Goal: Task Accomplishment & Management: Use online tool/utility

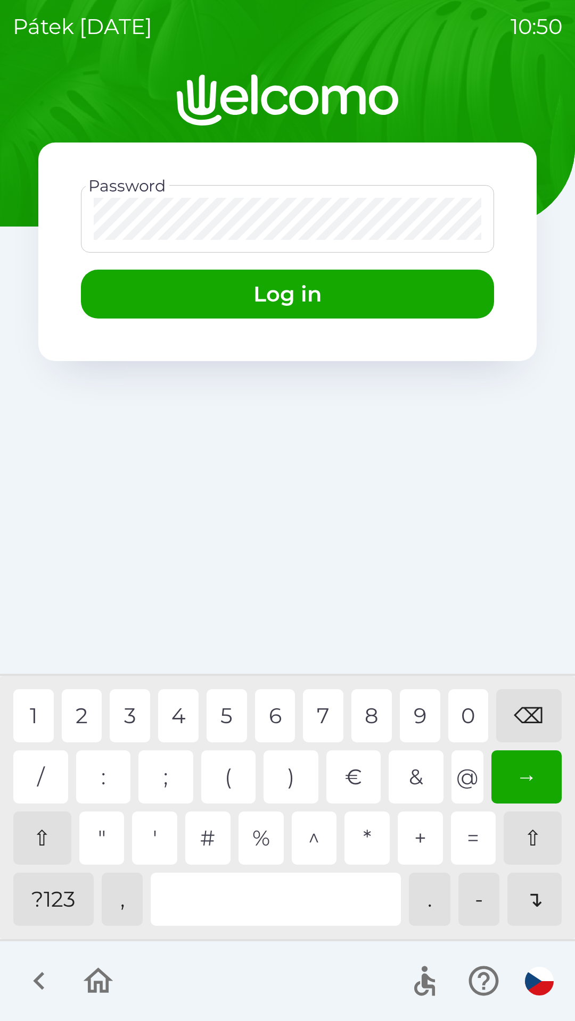
click at [86, 707] on div "2" at bounding box center [82, 716] width 40 height 53
click at [129, 716] on div "3" at bounding box center [130, 716] width 40 height 53
click at [225, 716] on div "5" at bounding box center [226, 716] width 40 height 53
click at [322, 707] on div "7" at bounding box center [323, 716] width 40 height 53
click at [377, 708] on div "8" at bounding box center [371, 716] width 40 height 53
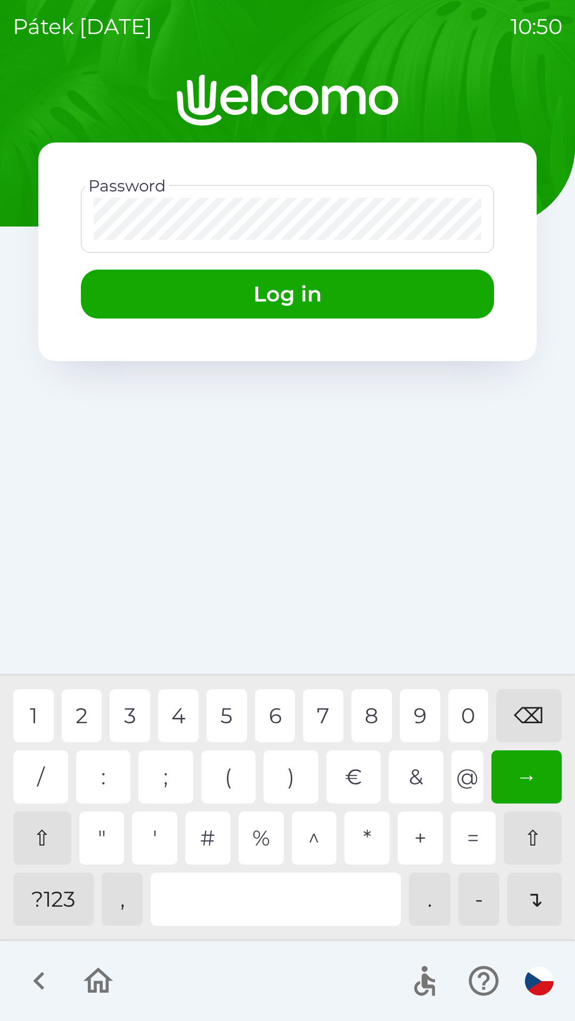
click at [365, 302] on button "Log in" at bounding box center [287, 294] width 413 height 49
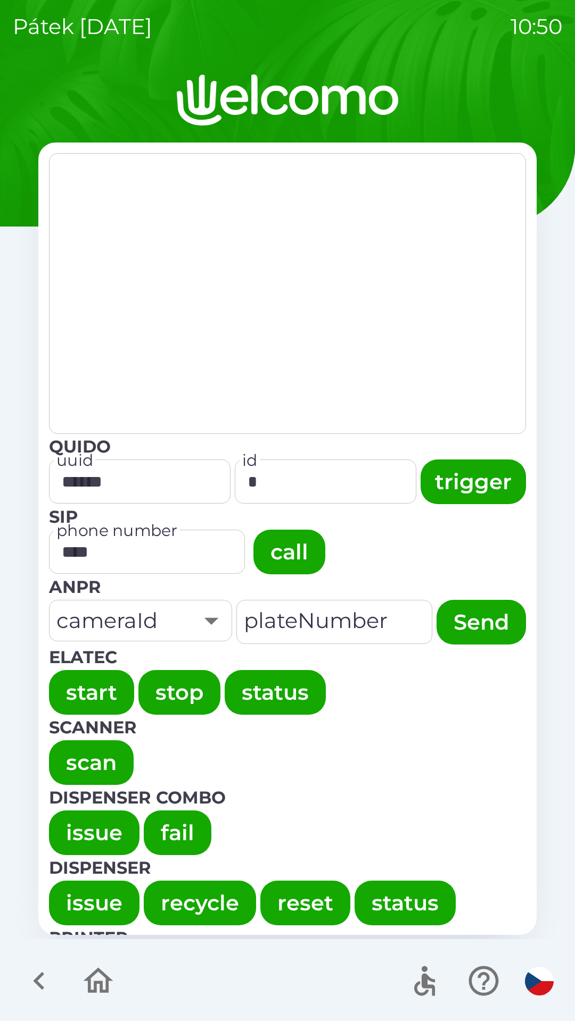
type textarea "**********"
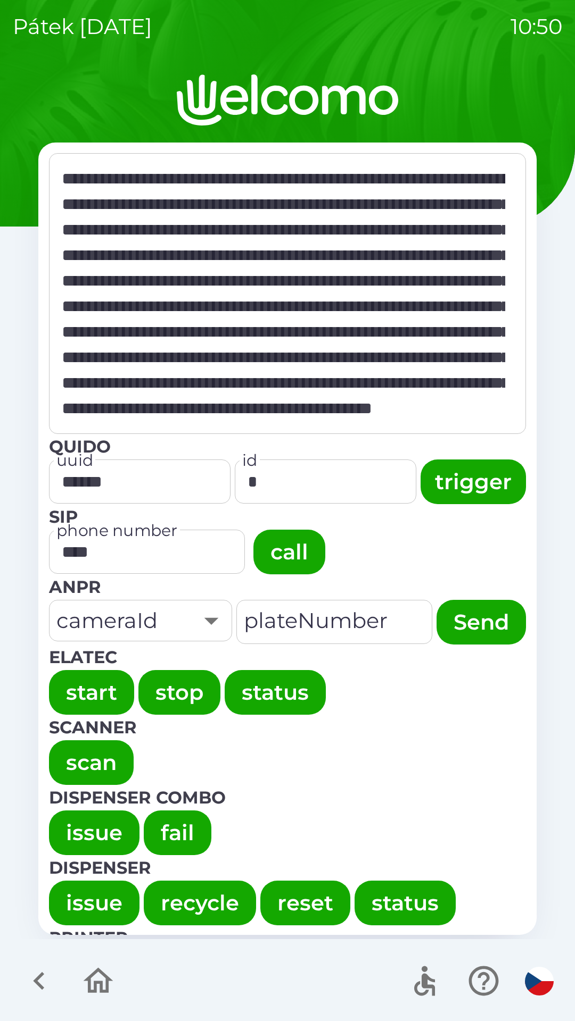
scroll to position [71, 0]
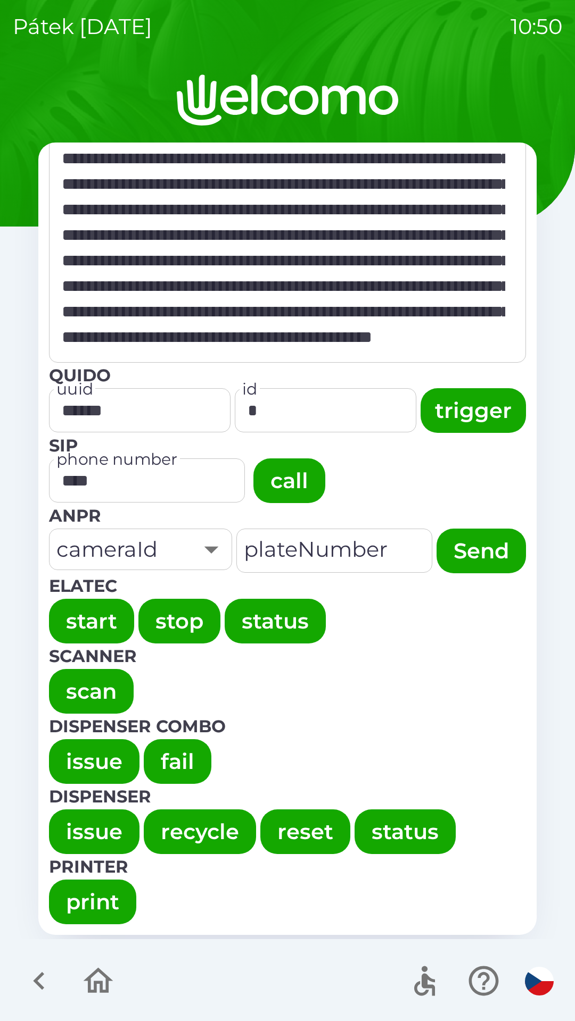
click at [179, 556] on div "​" at bounding box center [140, 549] width 172 height 31
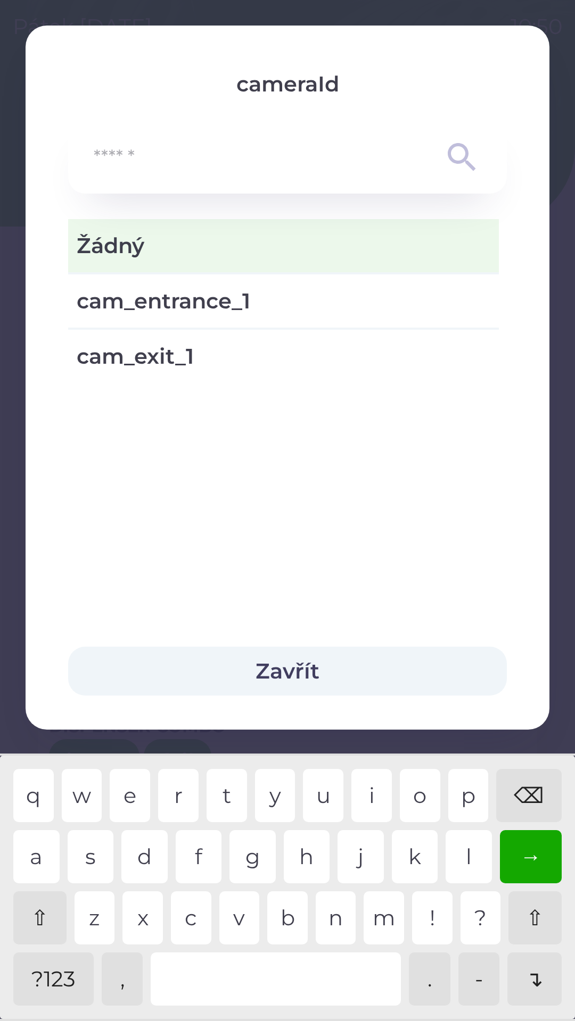
click at [106, 300] on span "cam_entrance_1" at bounding box center [283, 301] width 413 height 32
type input "**********"
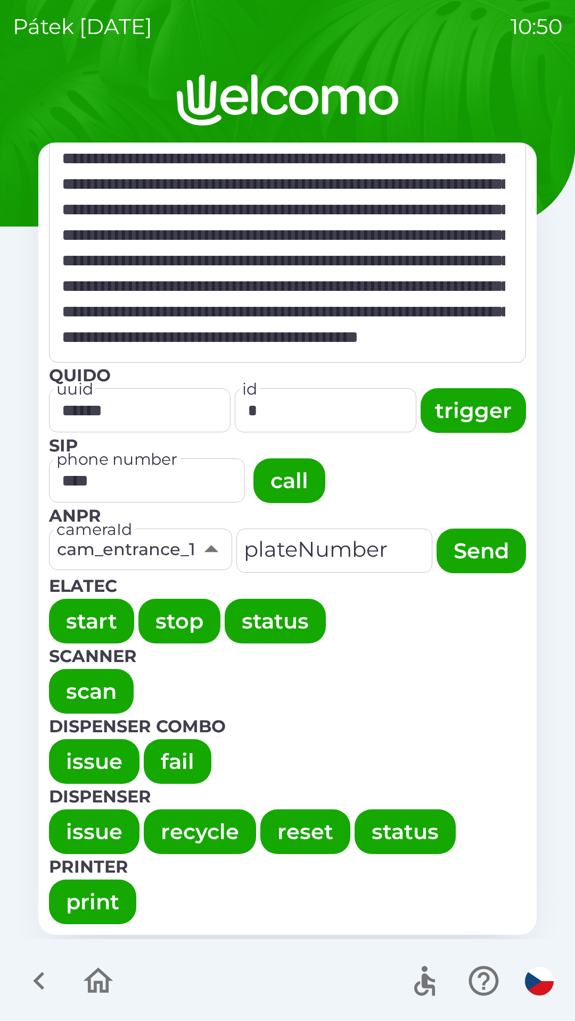
click at [185, 762] on button "fail" at bounding box center [178, 762] width 68 height 45
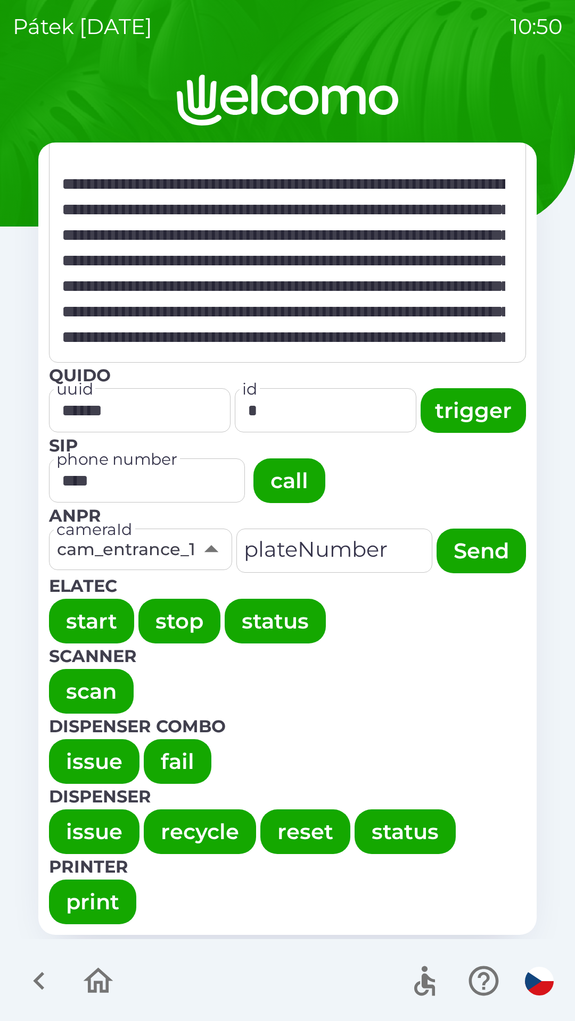
click at [163, 755] on button "fail" at bounding box center [178, 762] width 68 height 45
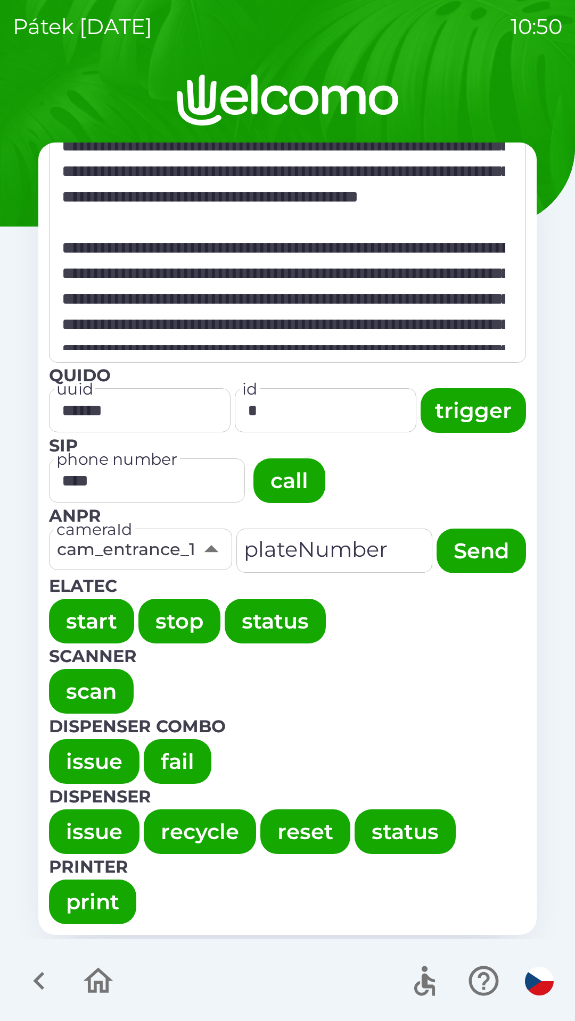
scroll to position [858, 0]
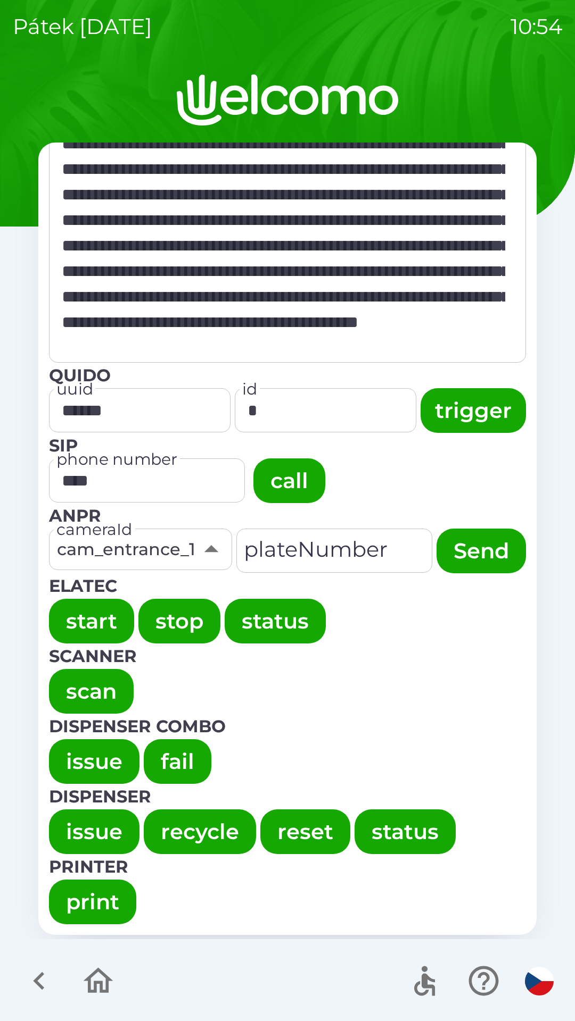
type textarea "**********"
click at [59, 976] on button "button" at bounding box center [39, 981] width 44 height 44
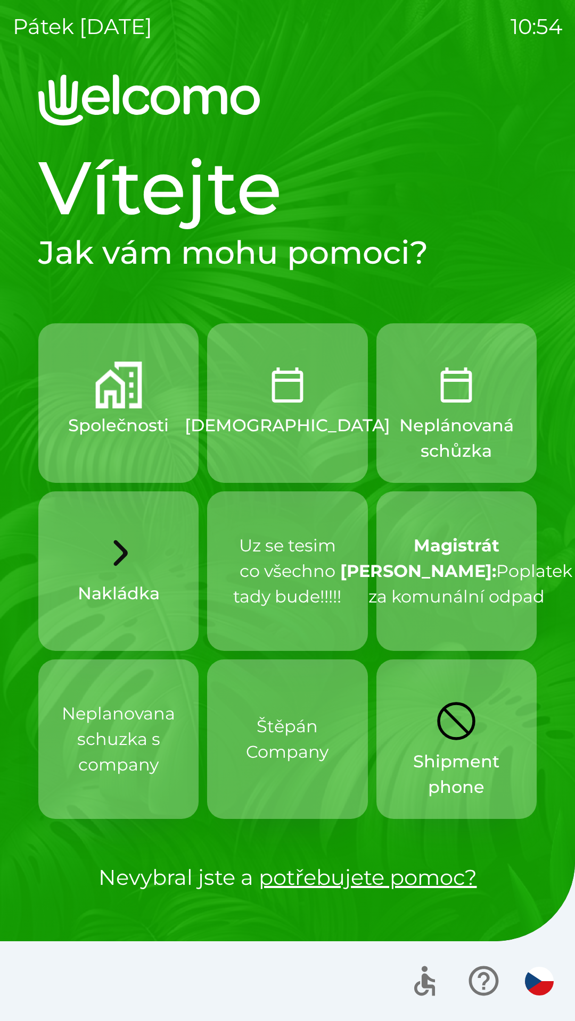
click at [76, 979] on div at bounding box center [287, 982] width 575 height 80
